Goal: Transaction & Acquisition: Purchase product/service

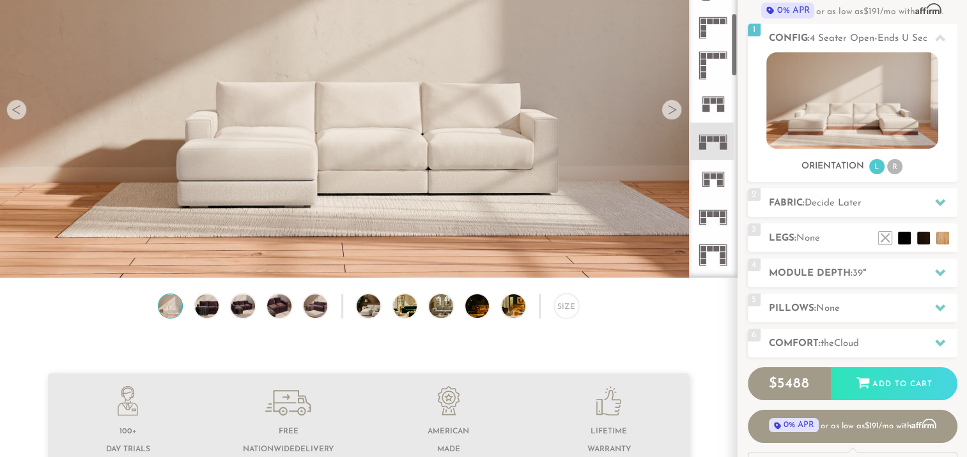
scroll to position [388, 0]
click at [714, 138] on rect at bounding box center [717, 138] width 6 height 6
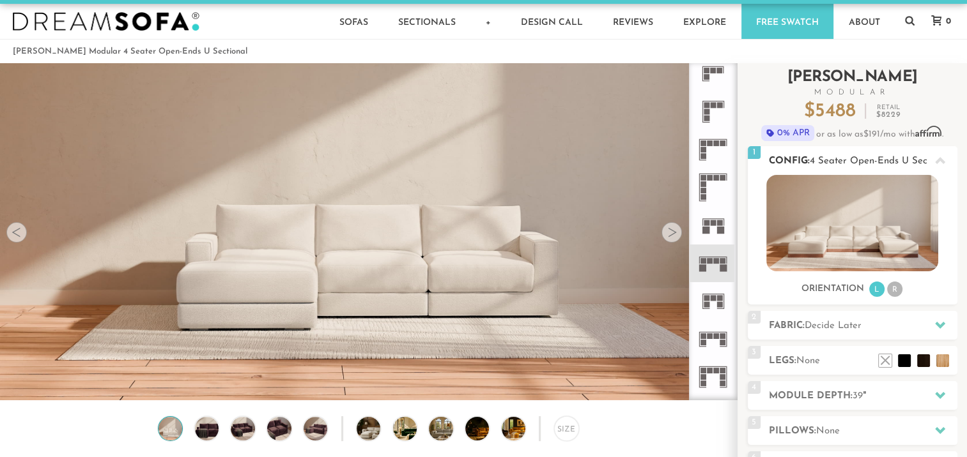
scroll to position [12, 0]
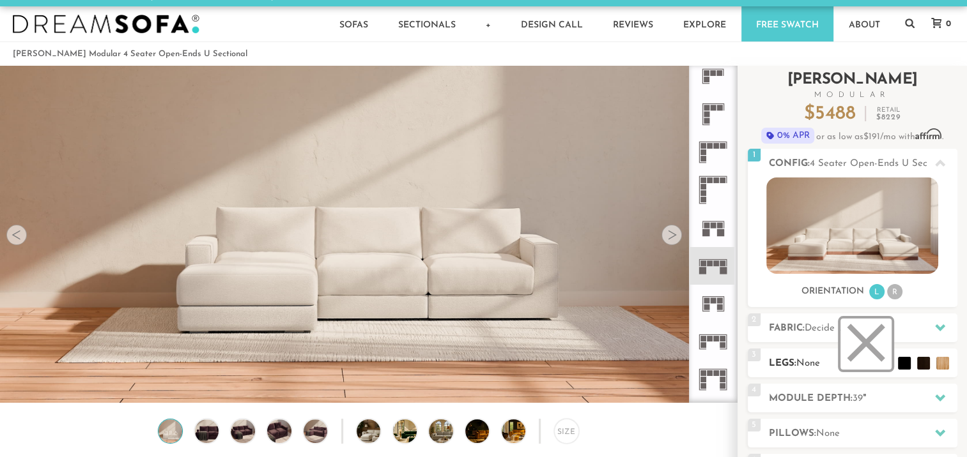
click at [875, 353] on li at bounding box center [865, 344] width 51 height 51
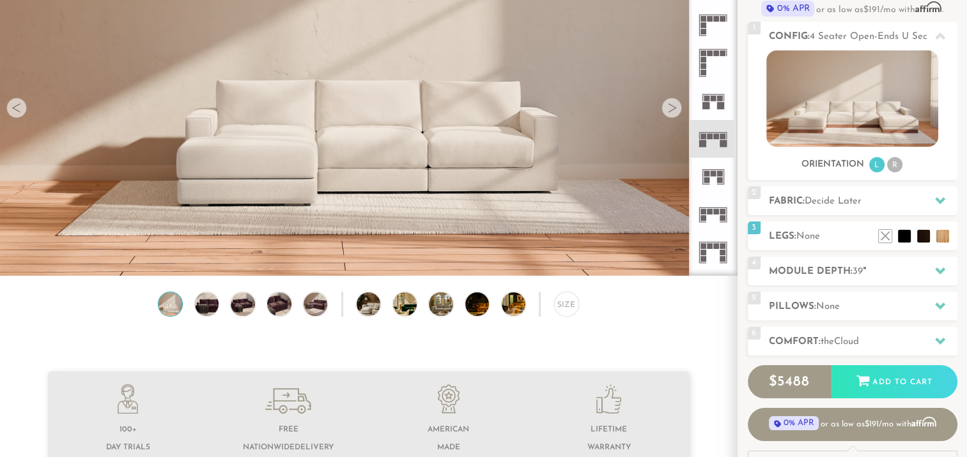
scroll to position [140, 0]
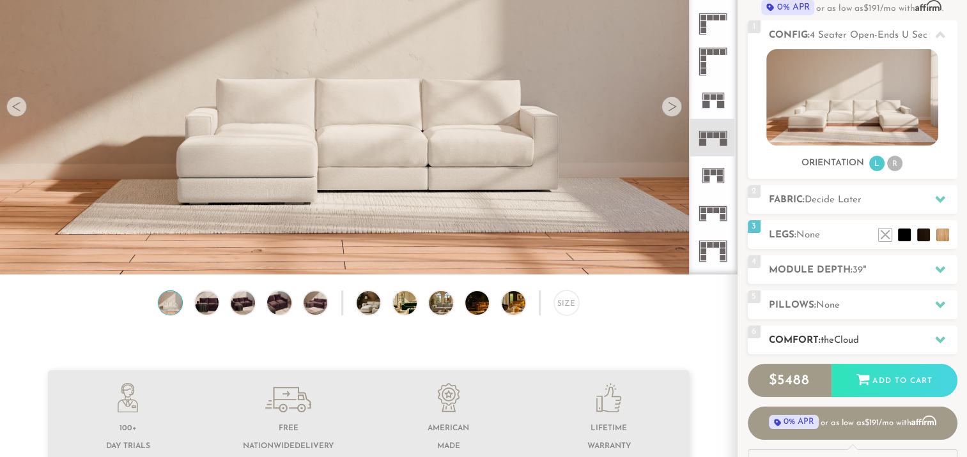
click at [935, 340] on icon at bounding box center [940, 340] width 10 height 10
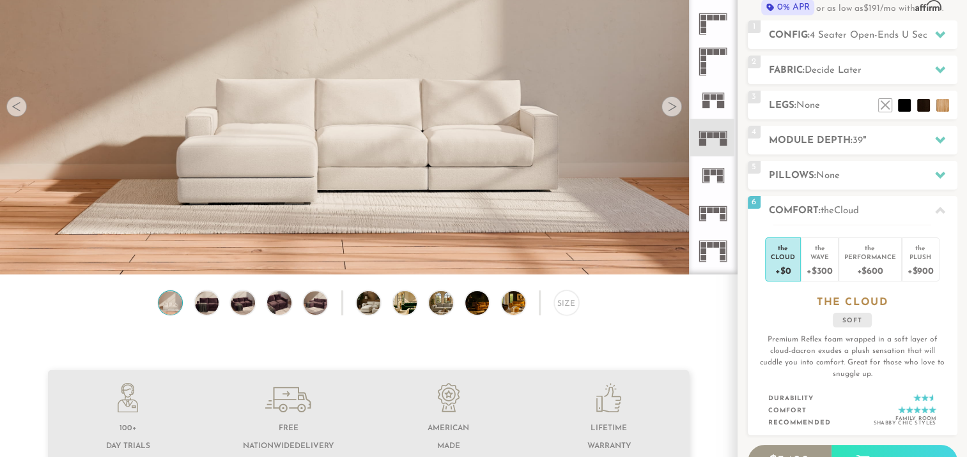
click at [938, 207] on icon at bounding box center [940, 211] width 10 height 10
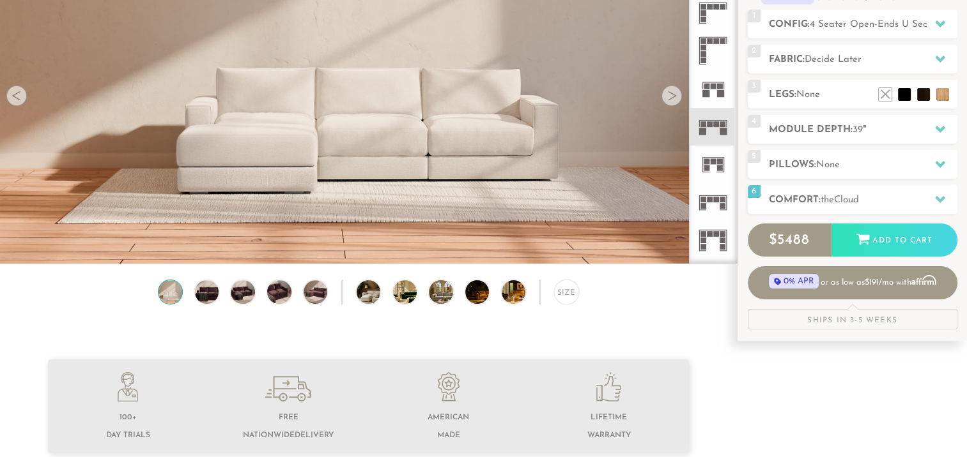
scroll to position [154, 0]
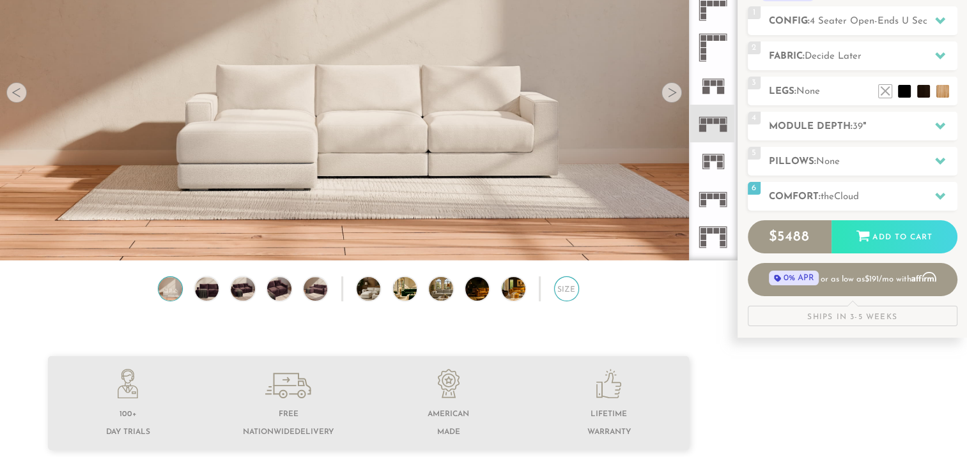
click at [569, 294] on div "Size" at bounding box center [566, 289] width 25 height 25
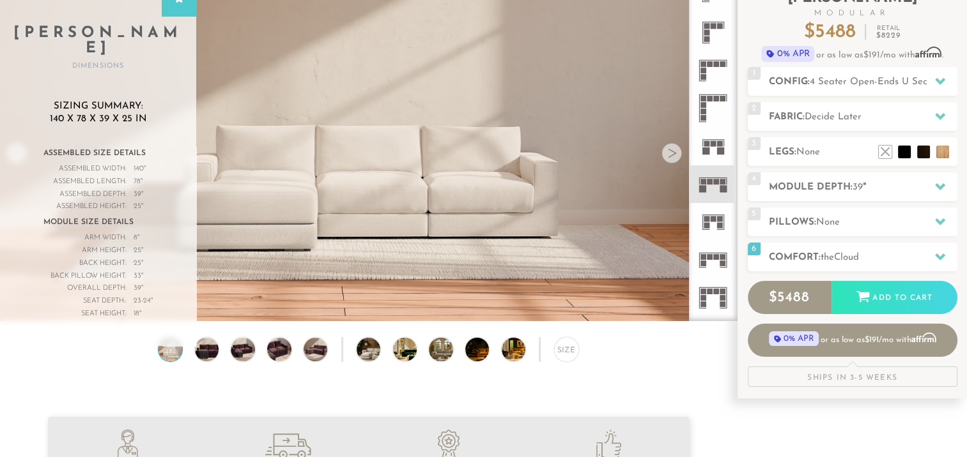
scroll to position [92, 0]
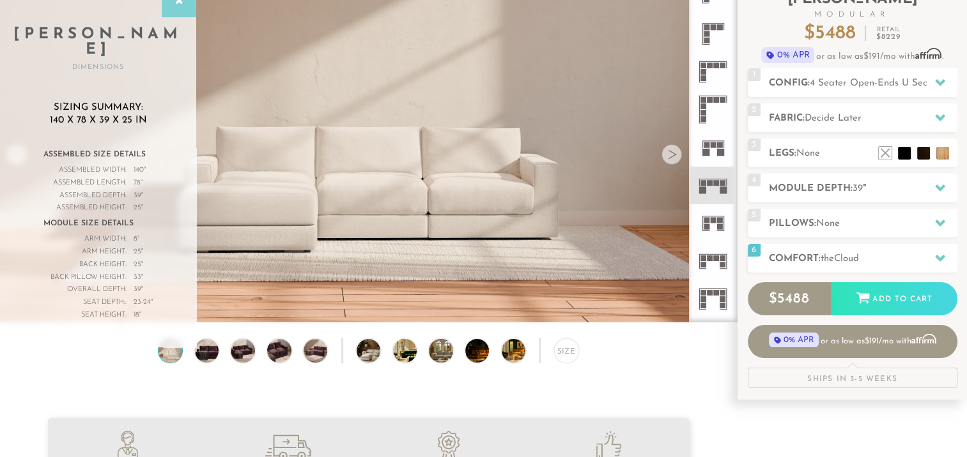
click at [185, 8] on div at bounding box center [179, 1] width 35 height 32
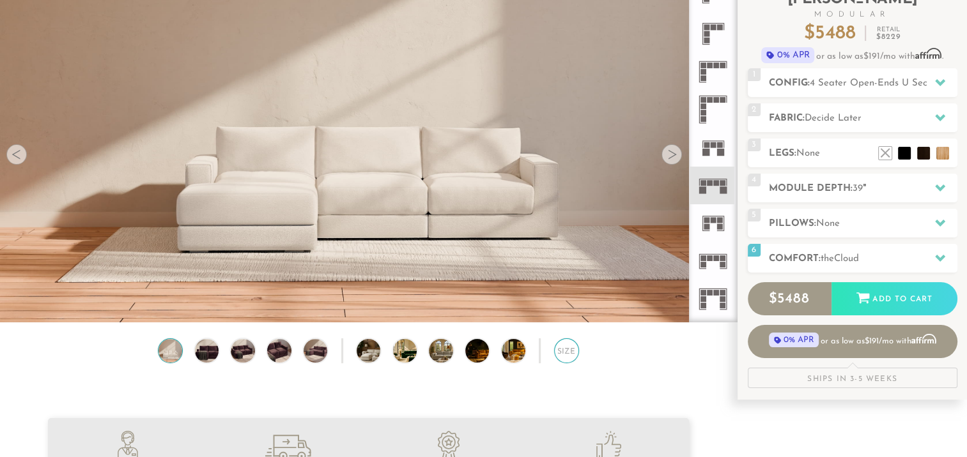
click at [568, 357] on div "Size" at bounding box center [566, 351] width 25 height 25
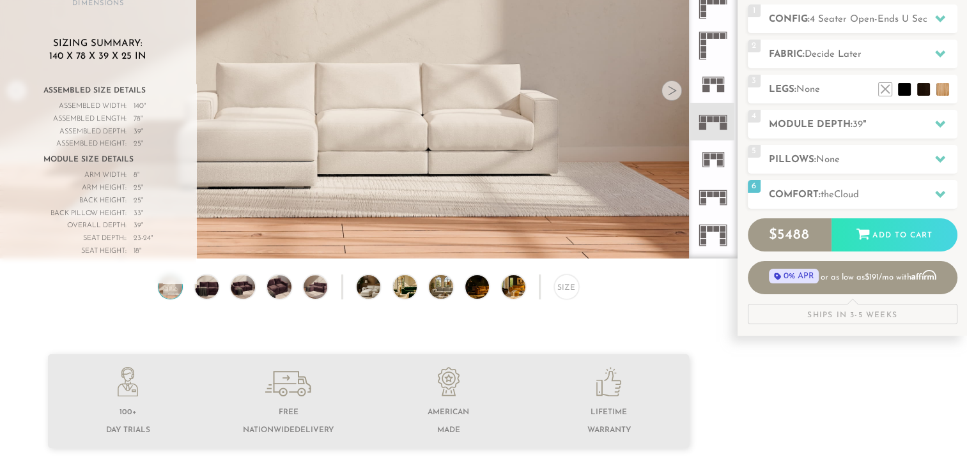
scroll to position [157, 0]
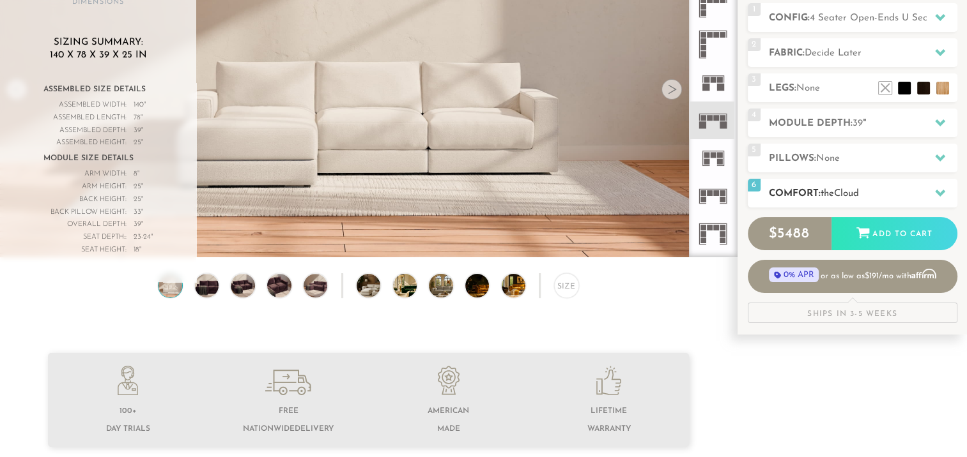
click at [924, 192] on h2 "Comfort: the Cloud" at bounding box center [863, 194] width 188 height 15
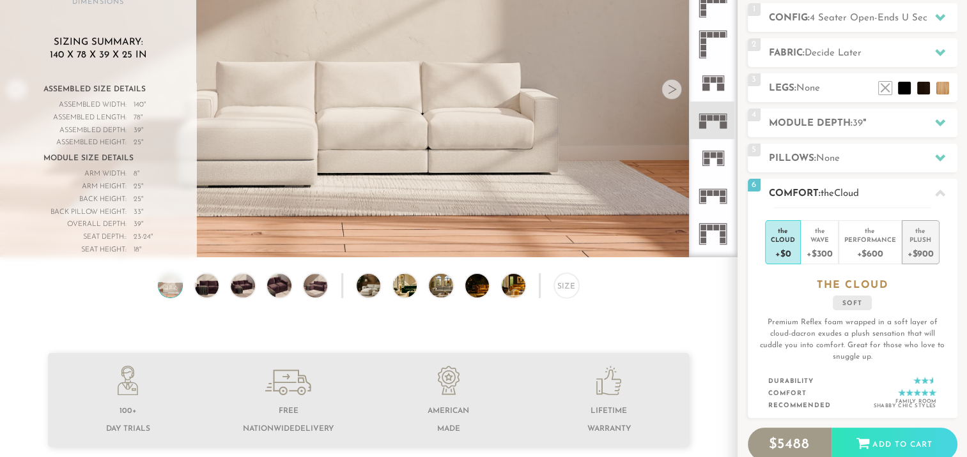
click at [916, 236] on div "Plush" at bounding box center [920, 239] width 26 height 9
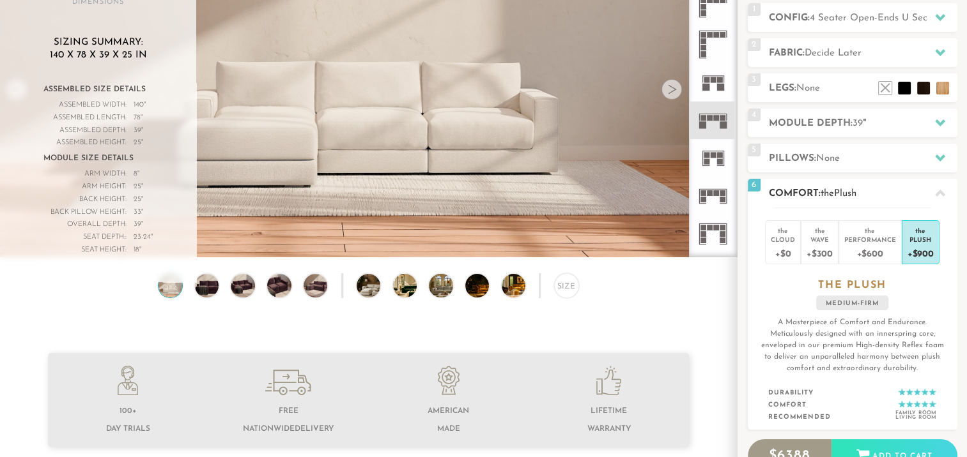
click at [940, 187] on div at bounding box center [939, 193] width 27 height 26
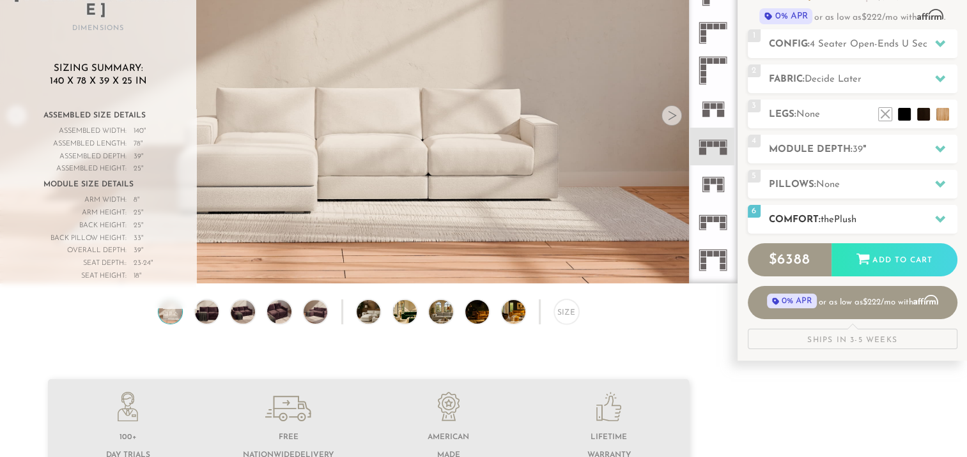
scroll to position [0, 0]
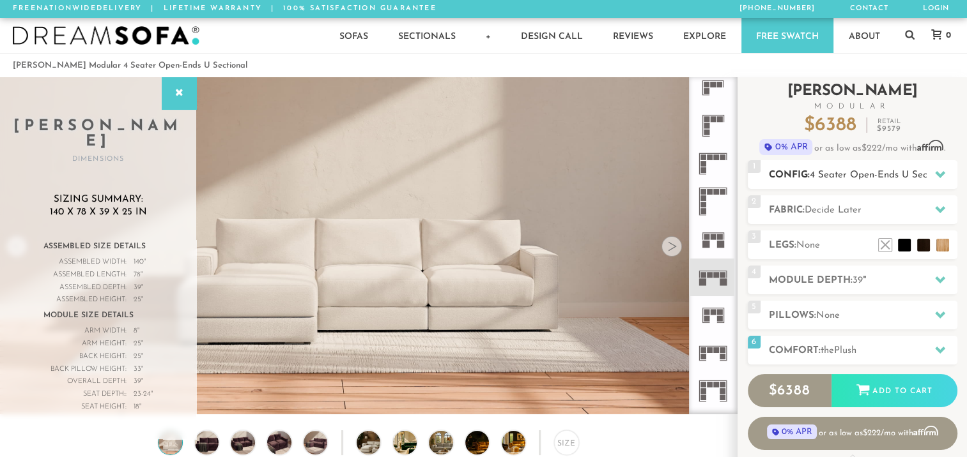
click at [936, 173] on icon at bounding box center [940, 174] width 10 height 7
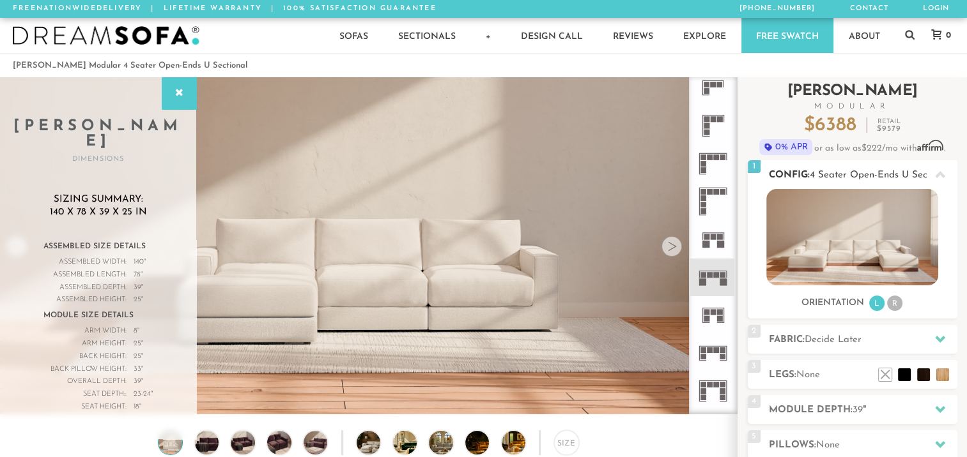
click at [936, 173] on icon at bounding box center [940, 175] width 10 height 10
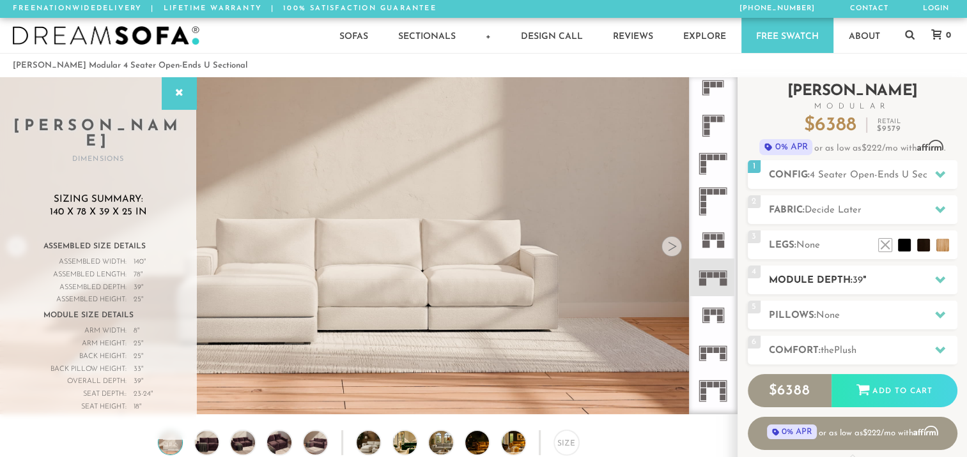
click at [935, 277] on icon at bounding box center [940, 280] width 10 height 10
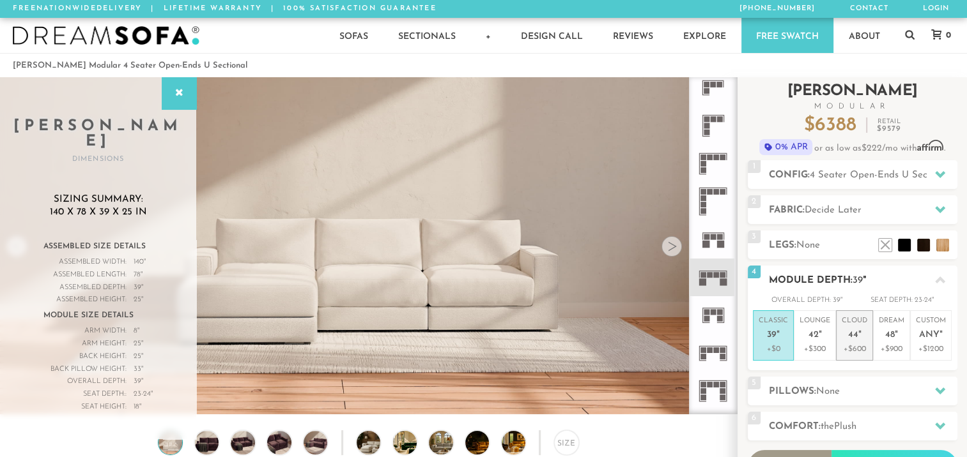
click at [859, 337] on em """ at bounding box center [859, 335] width 3 height 11
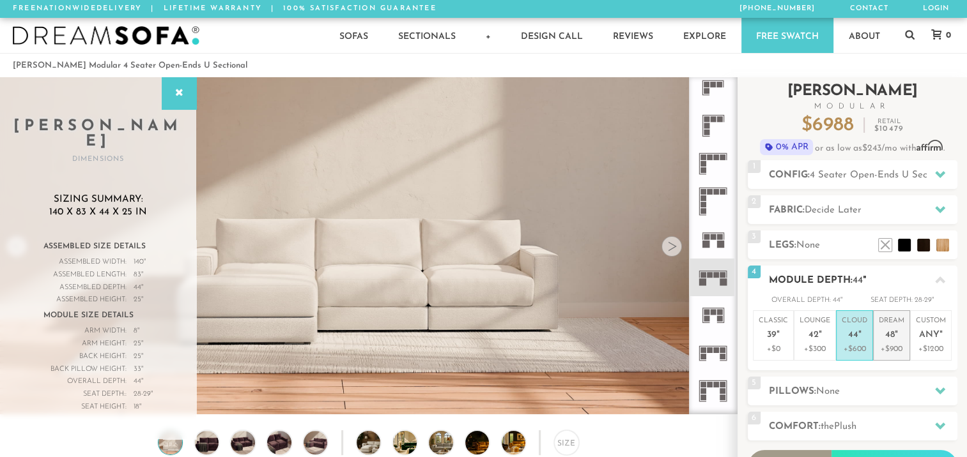
click at [888, 329] on p "Dream 48 "" at bounding box center [892, 329] width 26 height 27
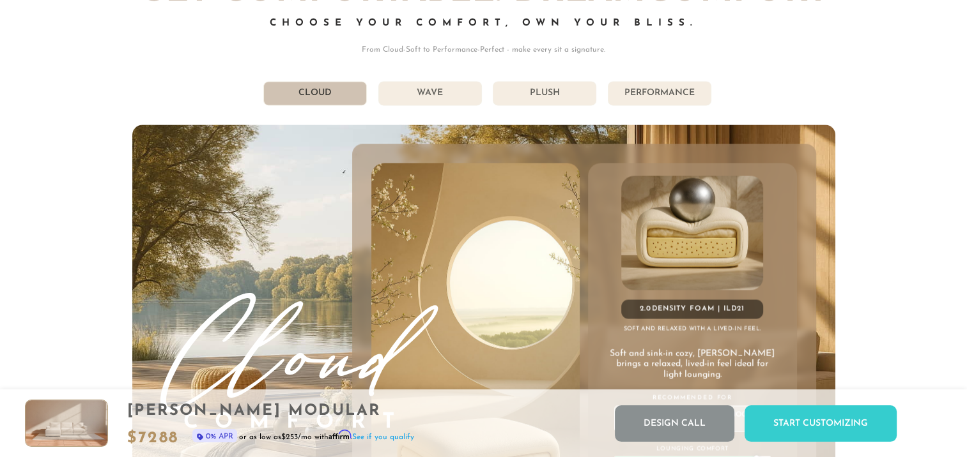
scroll to position [6879, 0]
click at [662, 96] on li "Performance" at bounding box center [660, 94] width 104 height 24
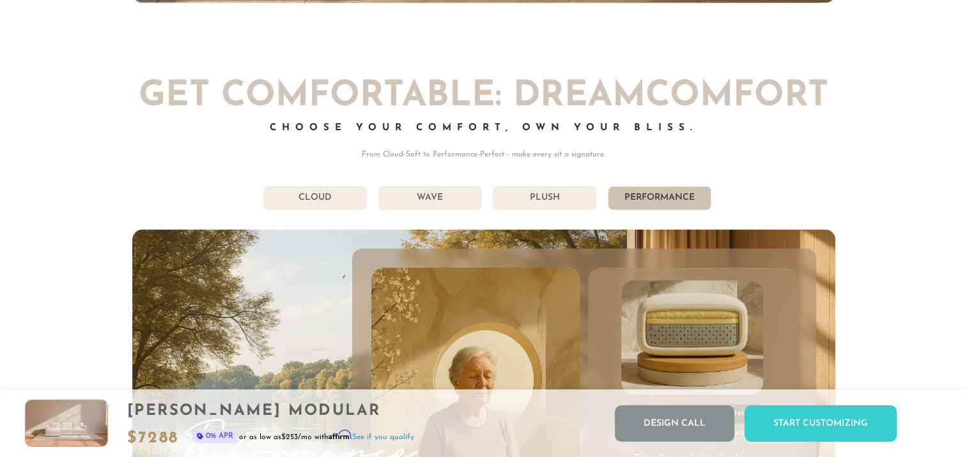
scroll to position [6755, 0]
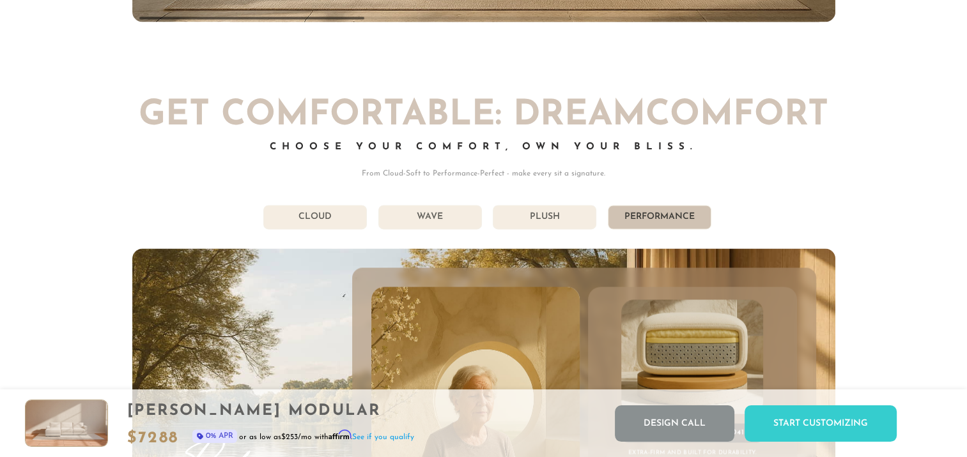
click at [545, 217] on li "Plush" at bounding box center [545, 217] width 104 height 24
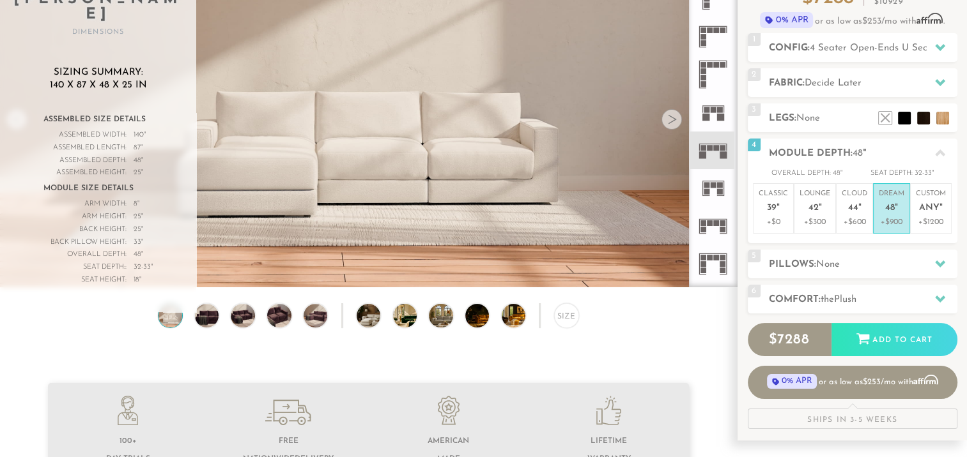
scroll to position [128, 0]
click at [915, 293] on h2 "Comfort: the Plush" at bounding box center [863, 299] width 188 height 15
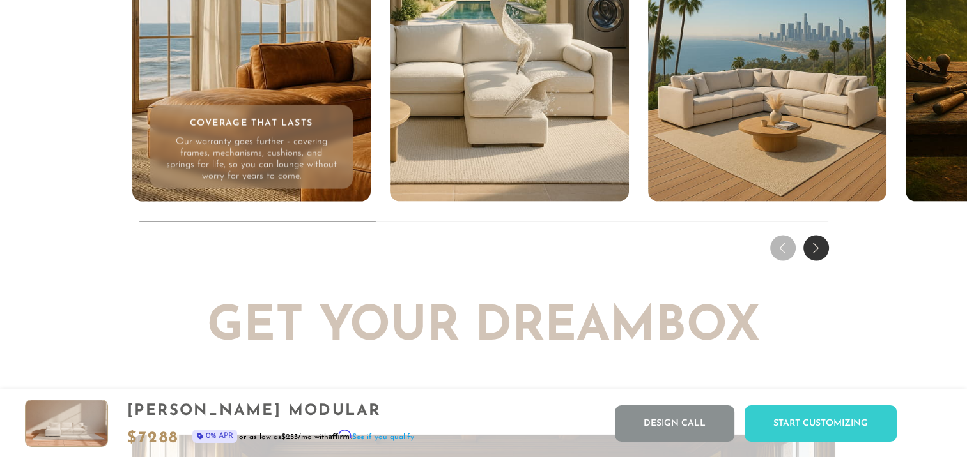
scroll to position [12324, 0]
click at [818, 258] on div "Next slide" at bounding box center [816, 248] width 26 height 26
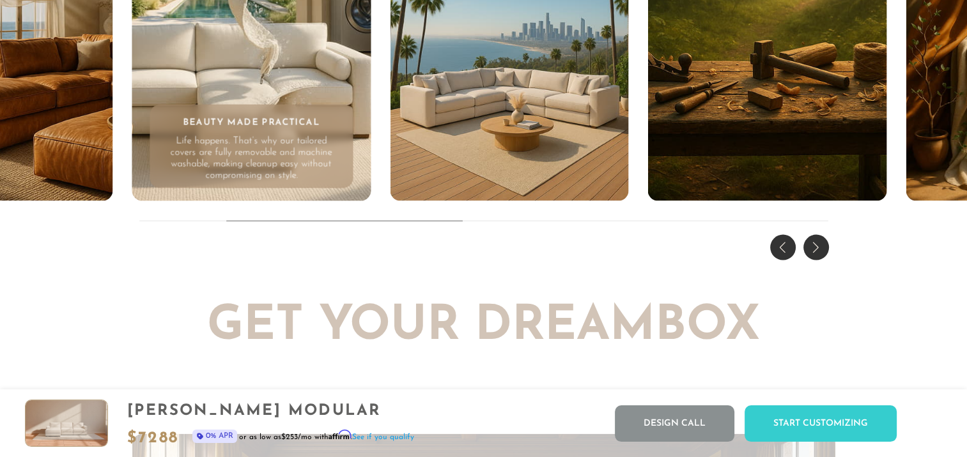
click at [818, 258] on div "Next slide" at bounding box center [816, 248] width 26 height 26
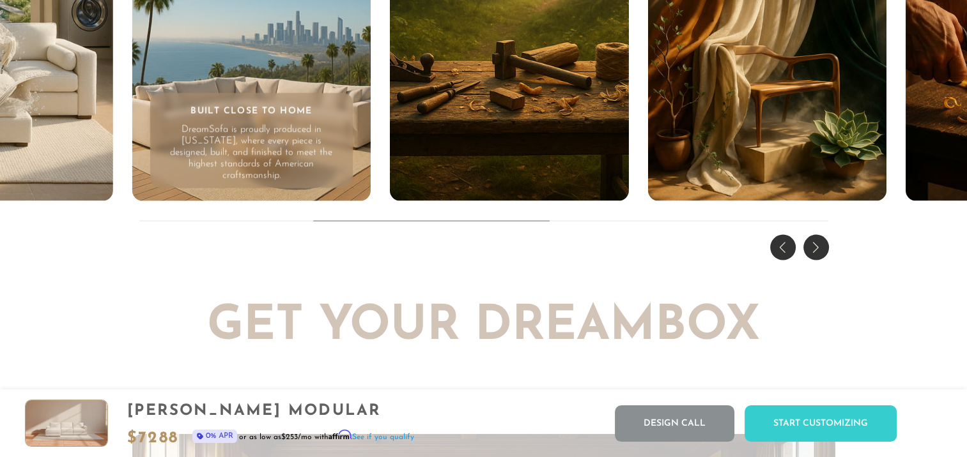
click at [818, 258] on div "Next slide" at bounding box center [816, 248] width 26 height 26
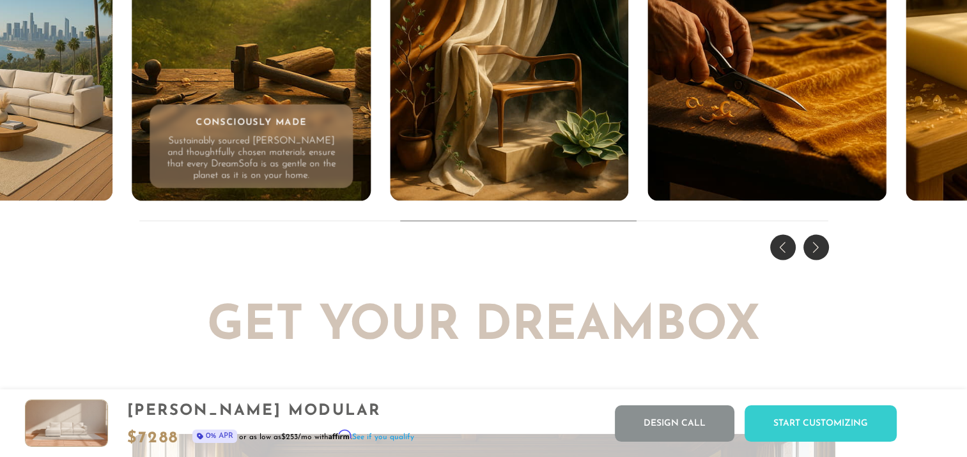
click at [818, 258] on div "Next slide" at bounding box center [816, 248] width 26 height 26
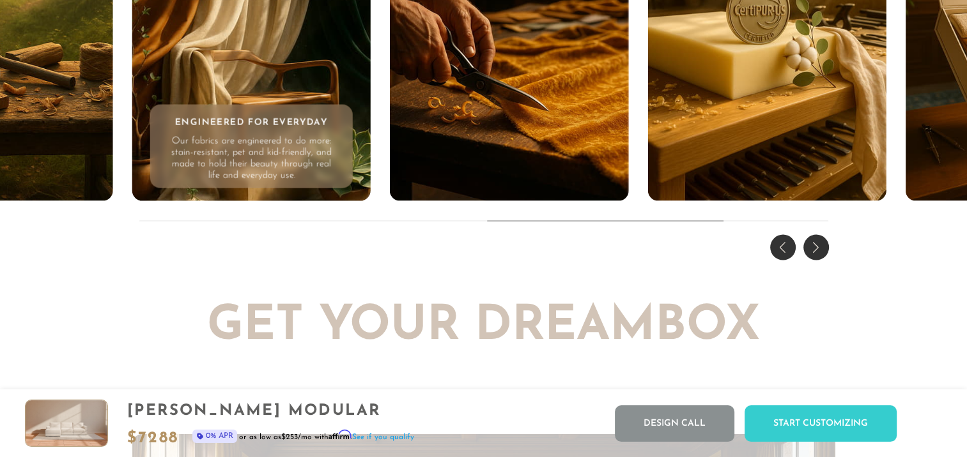
click at [818, 258] on div "Next slide" at bounding box center [816, 248] width 26 height 26
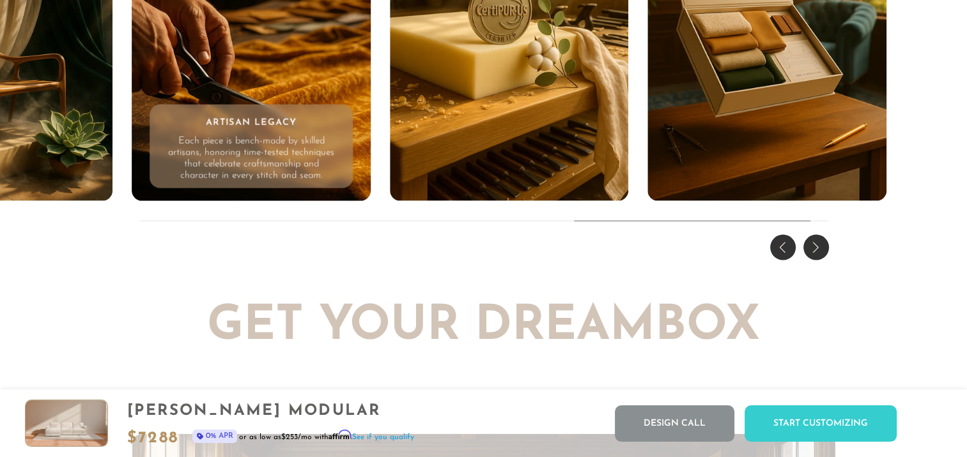
click at [818, 258] on div "Next slide" at bounding box center [816, 248] width 26 height 26
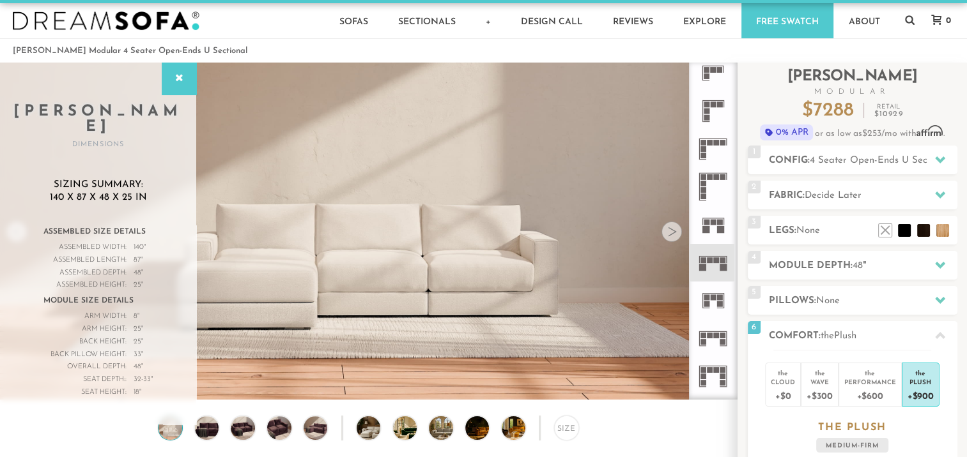
scroll to position [14, 0]
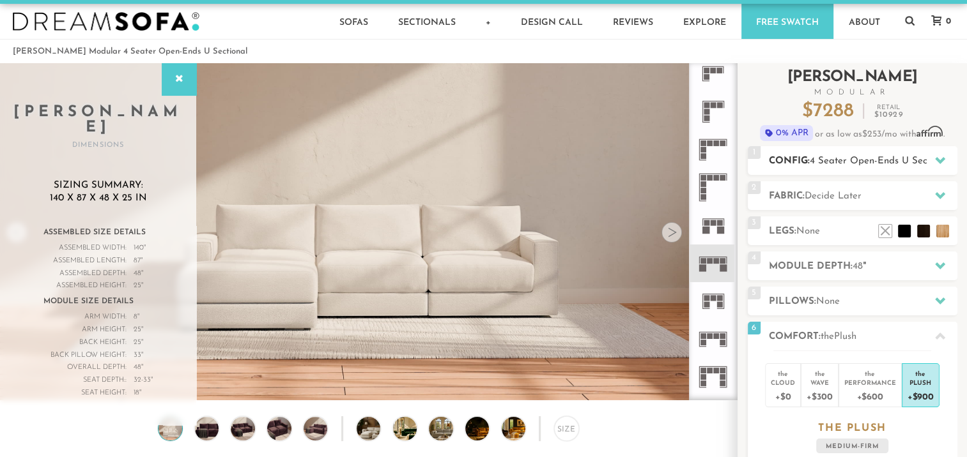
click at [940, 158] on icon at bounding box center [940, 160] width 10 height 10
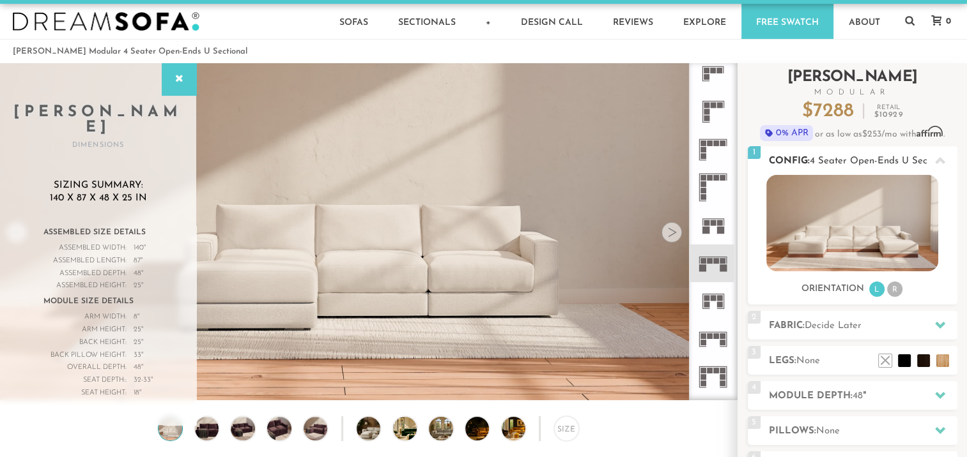
click at [938, 165] on icon at bounding box center [940, 161] width 10 height 10
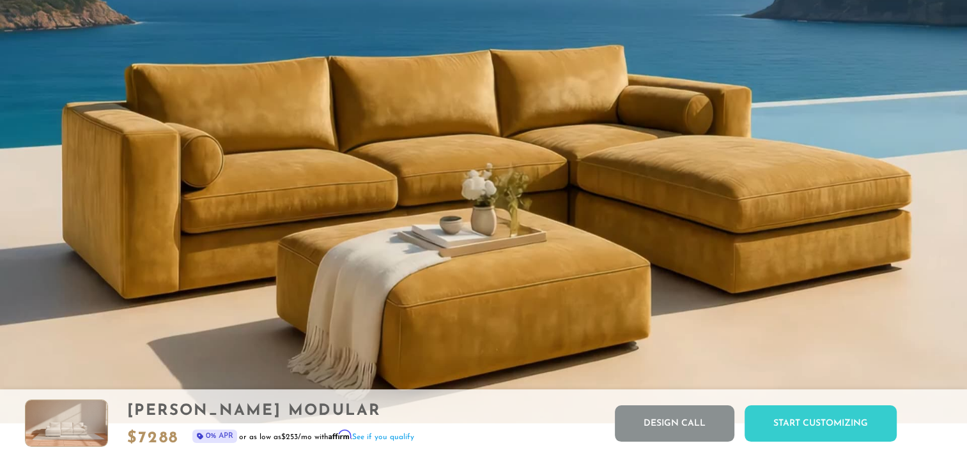
scroll to position [1194, 0]
